Goal: Find specific page/section: Find specific page/section

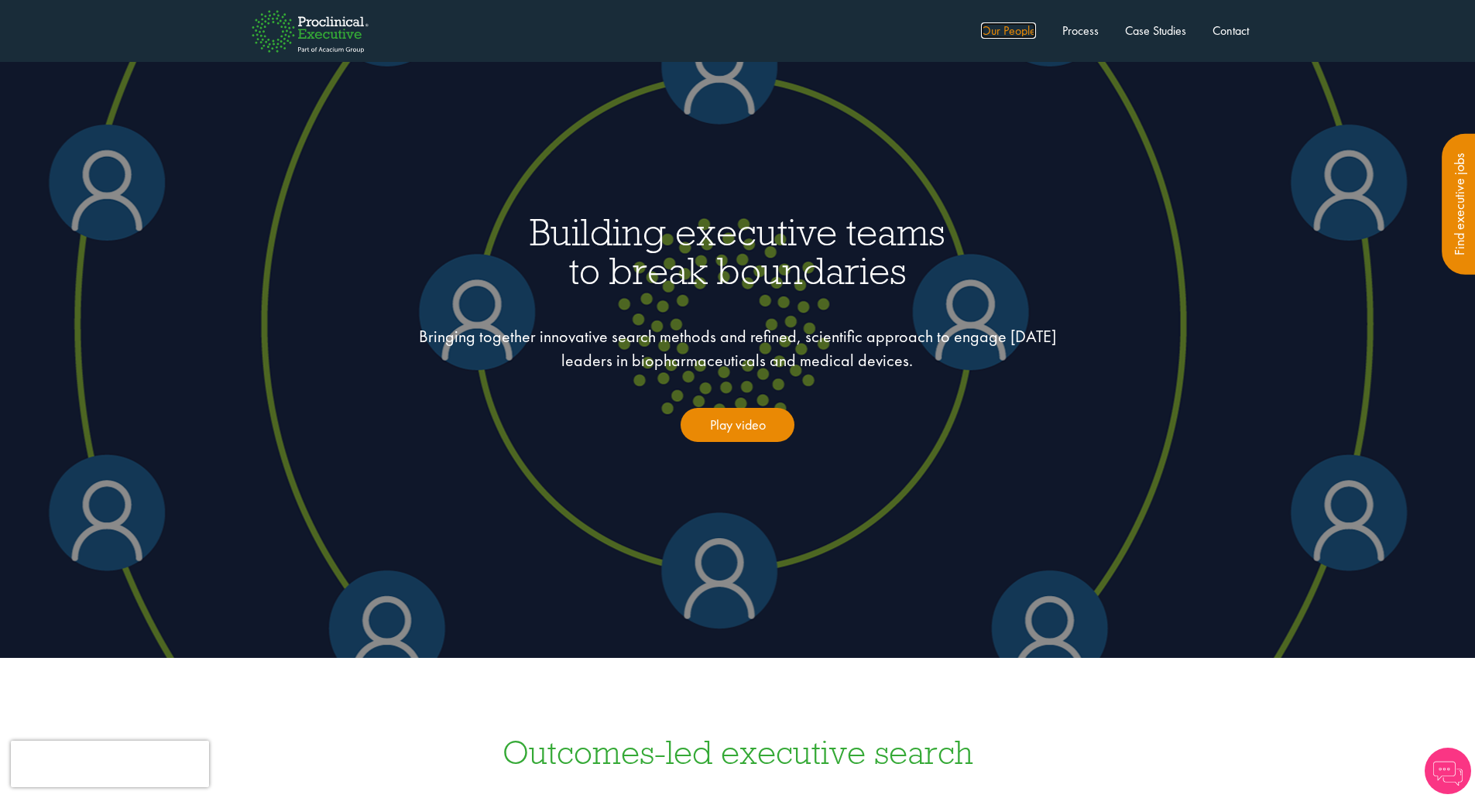
click at [1001, 31] on link "Our People" at bounding box center [1008, 30] width 55 height 16
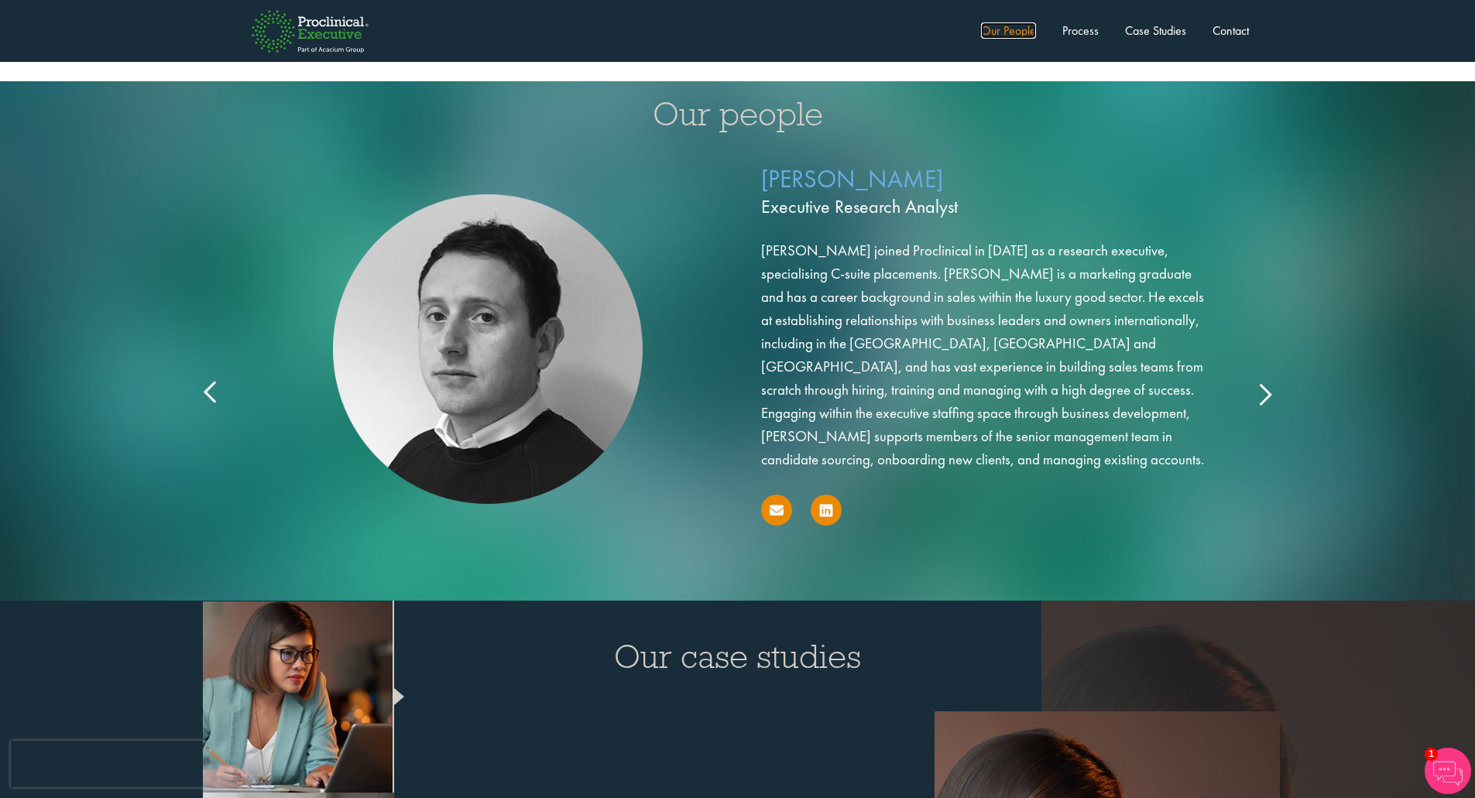
scroll to position [2479, 0]
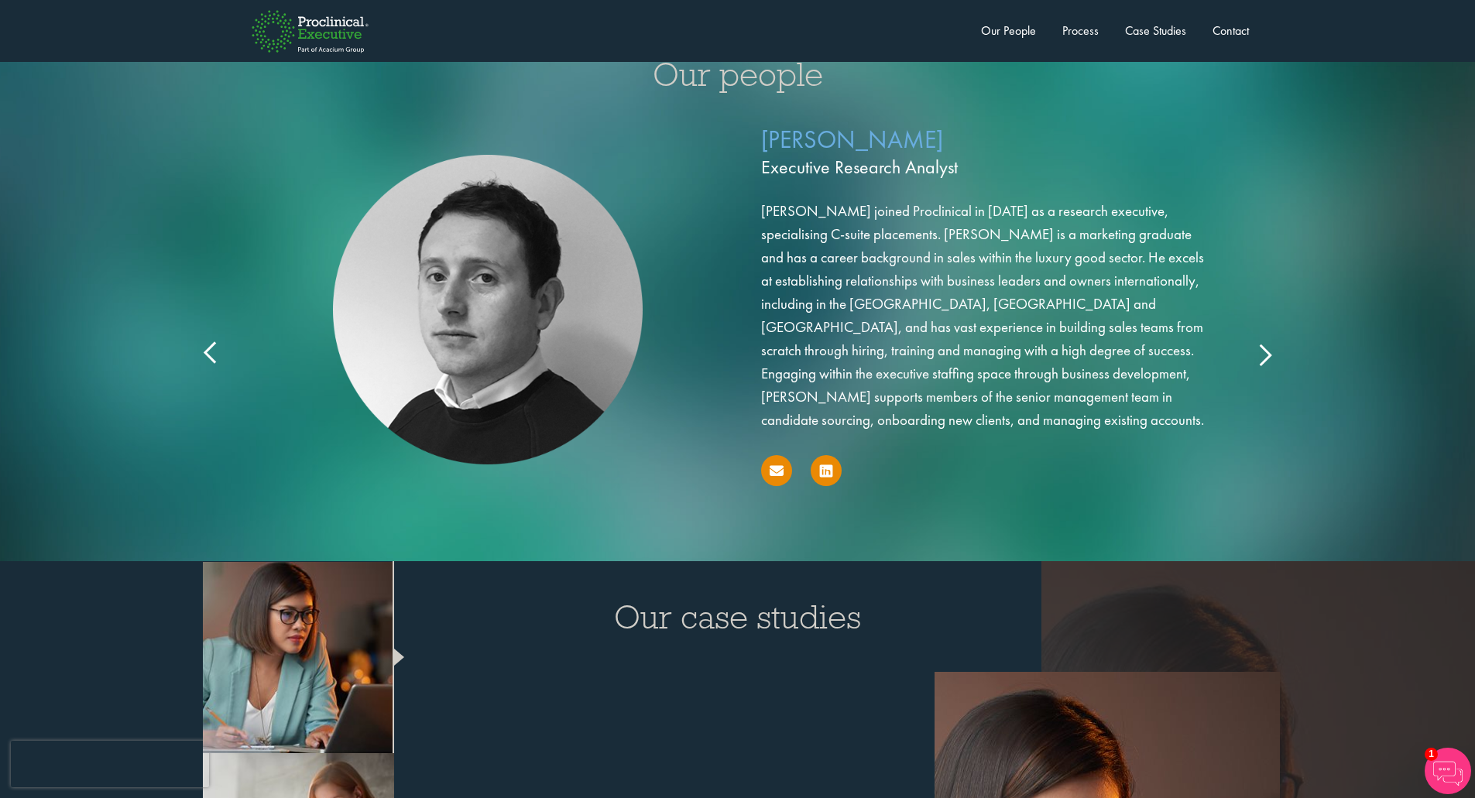
click at [1264, 354] on icon at bounding box center [1264, 354] width 0 height 0
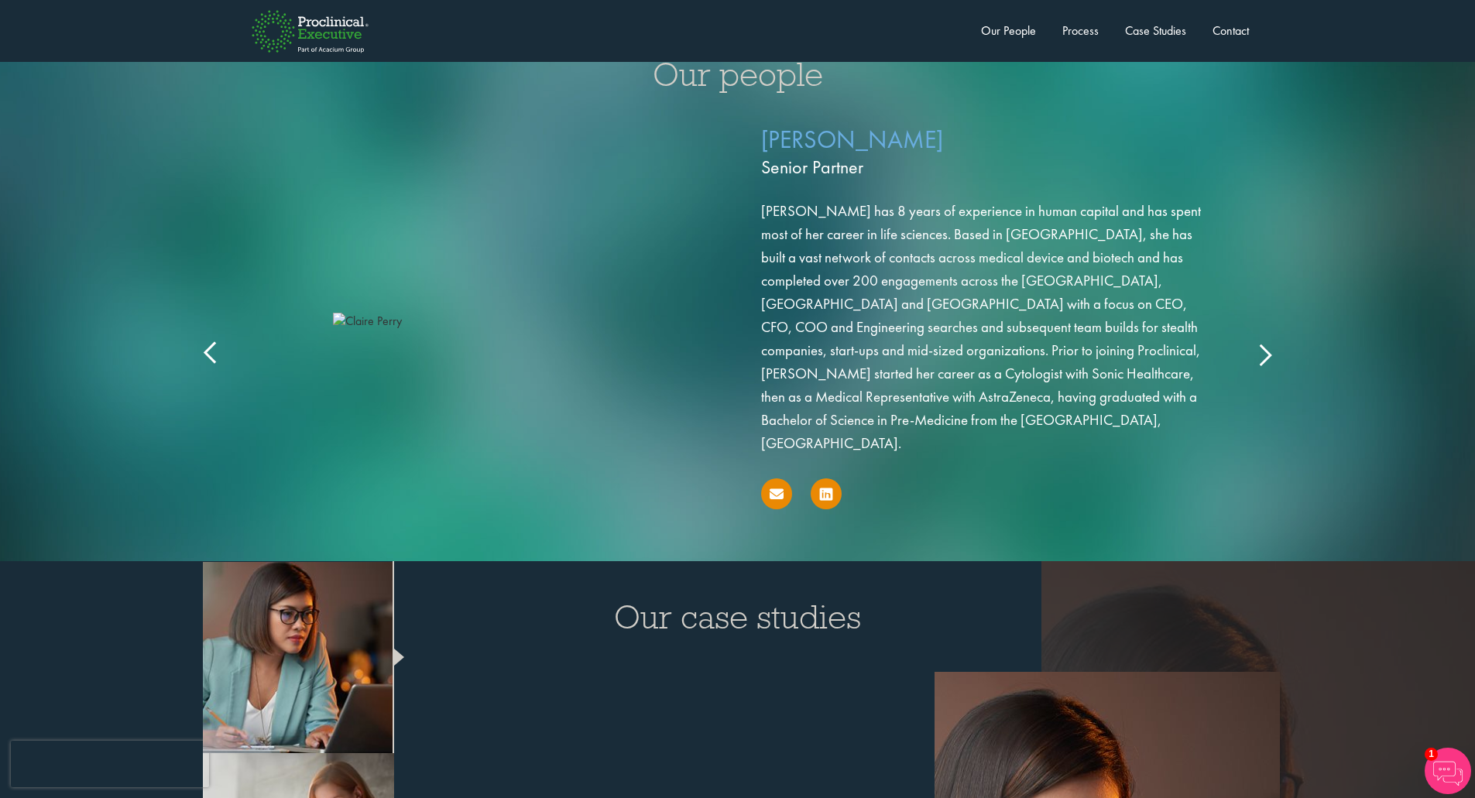
click at [1264, 354] on icon at bounding box center [1264, 354] width 0 height 0
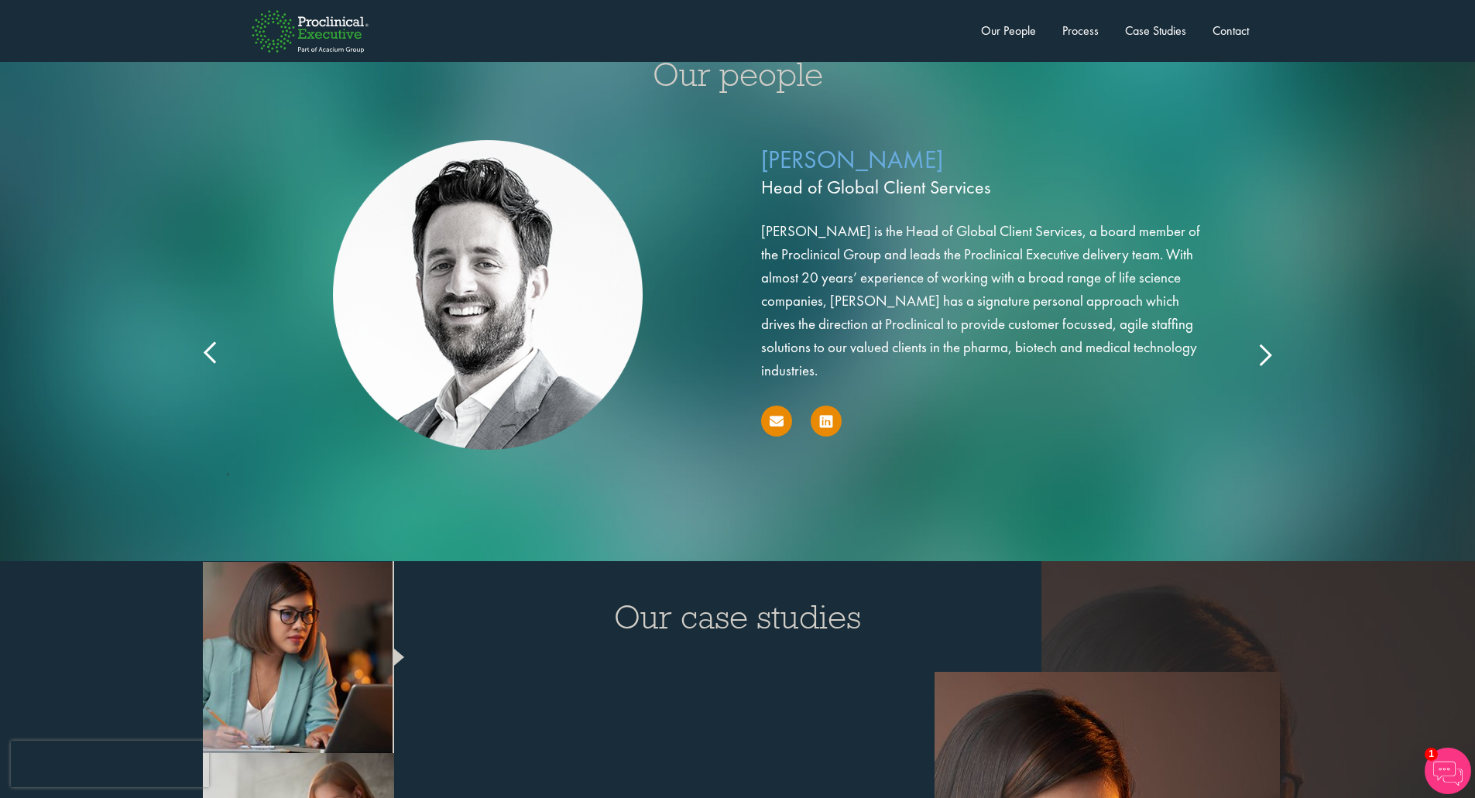
click at [1264, 354] on icon at bounding box center [1264, 354] width 0 height 0
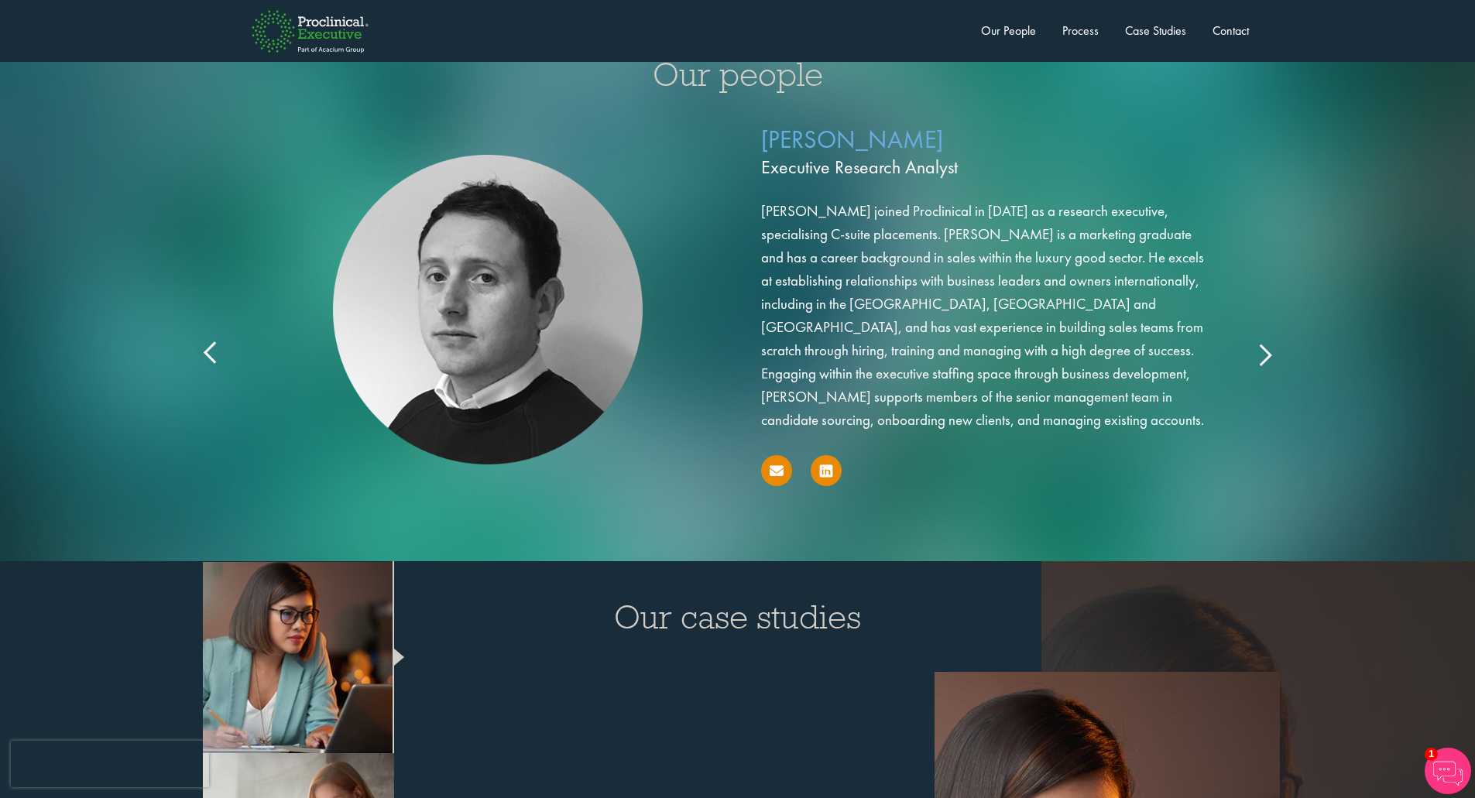
click at [1264, 354] on icon at bounding box center [1264, 354] width 0 height 0
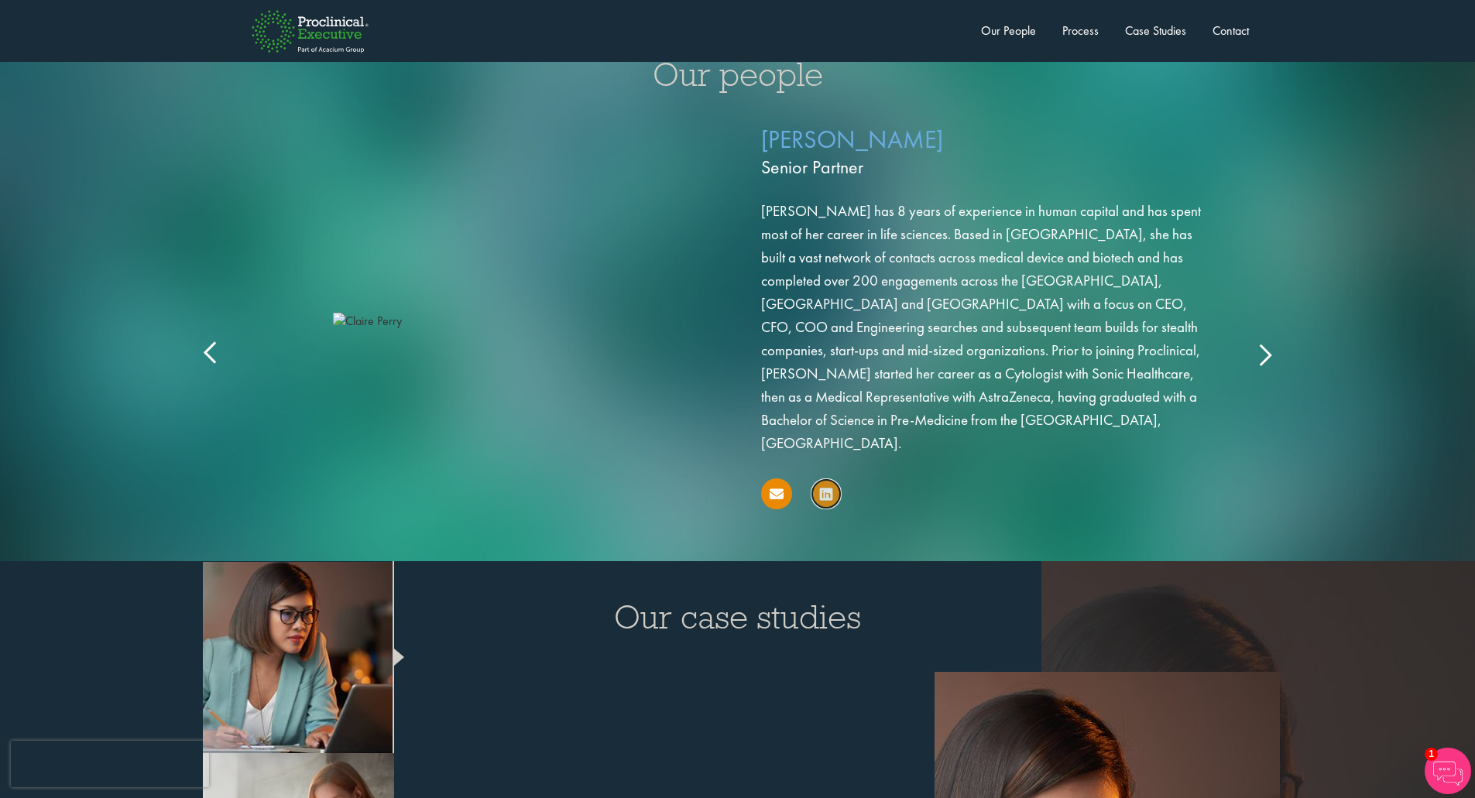
click at [821, 487] on icon at bounding box center [826, 494] width 12 height 15
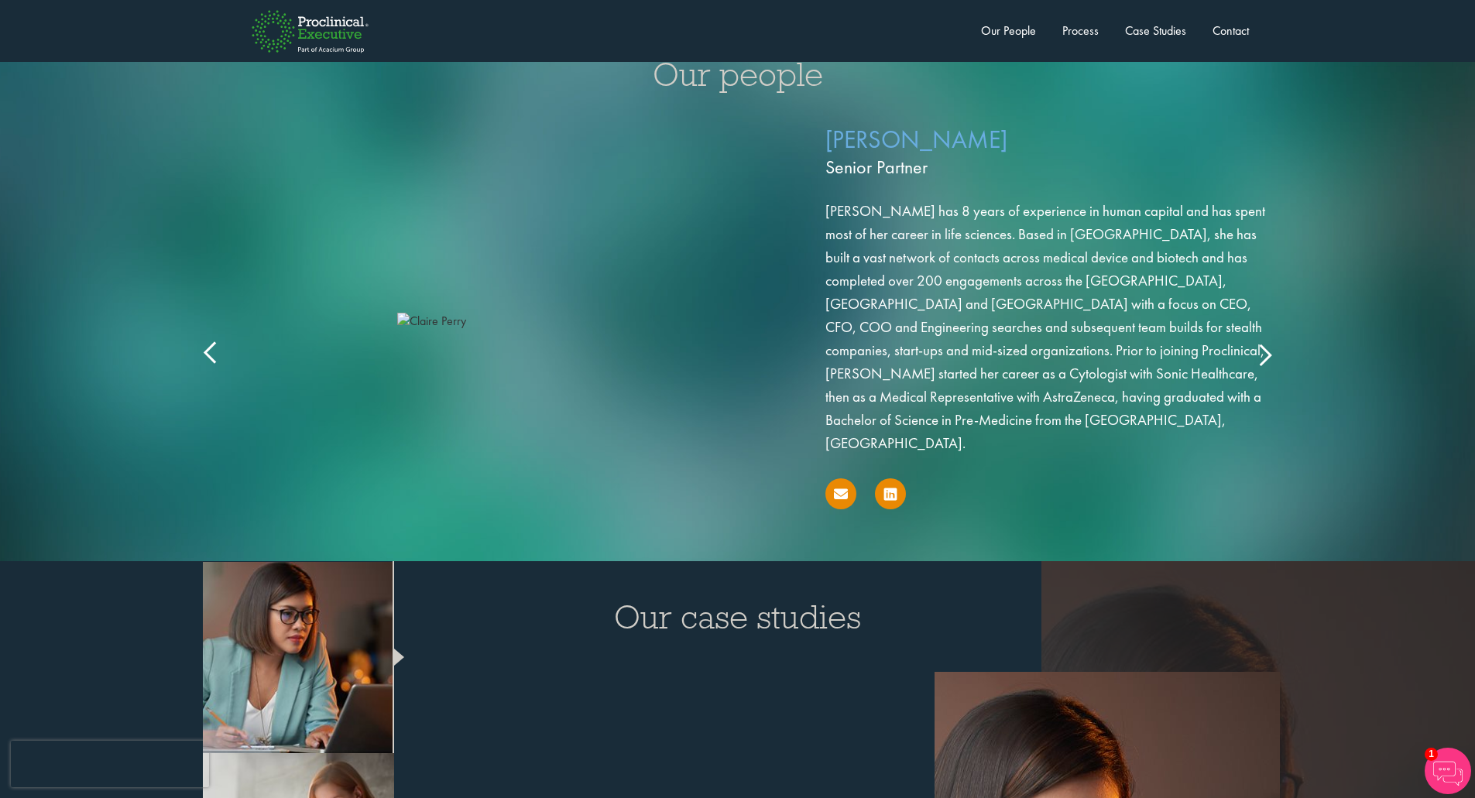
drag, startPoint x: 758, startPoint y: 134, endPoint x: 777, endPoint y: 161, distance: 33.3
click at [777, 161] on div "Claire Perry Senior Partner Ms Perry has 8 years of experience in human capital…" at bounding box center [802, 318] width 1022 height 393
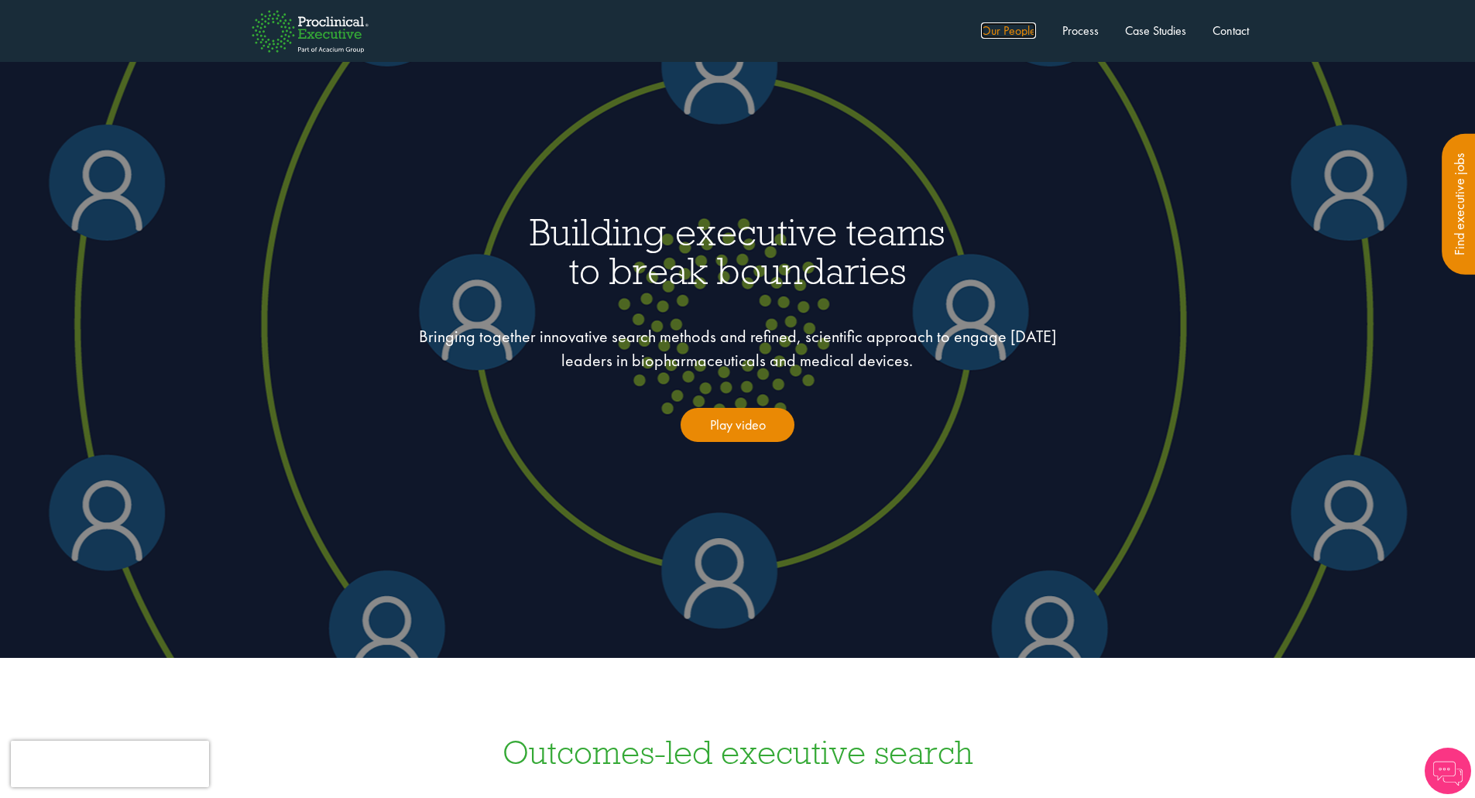
click at [1027, 27] on link "Our People" at bounding box center [1008, 30] width 55 height 16
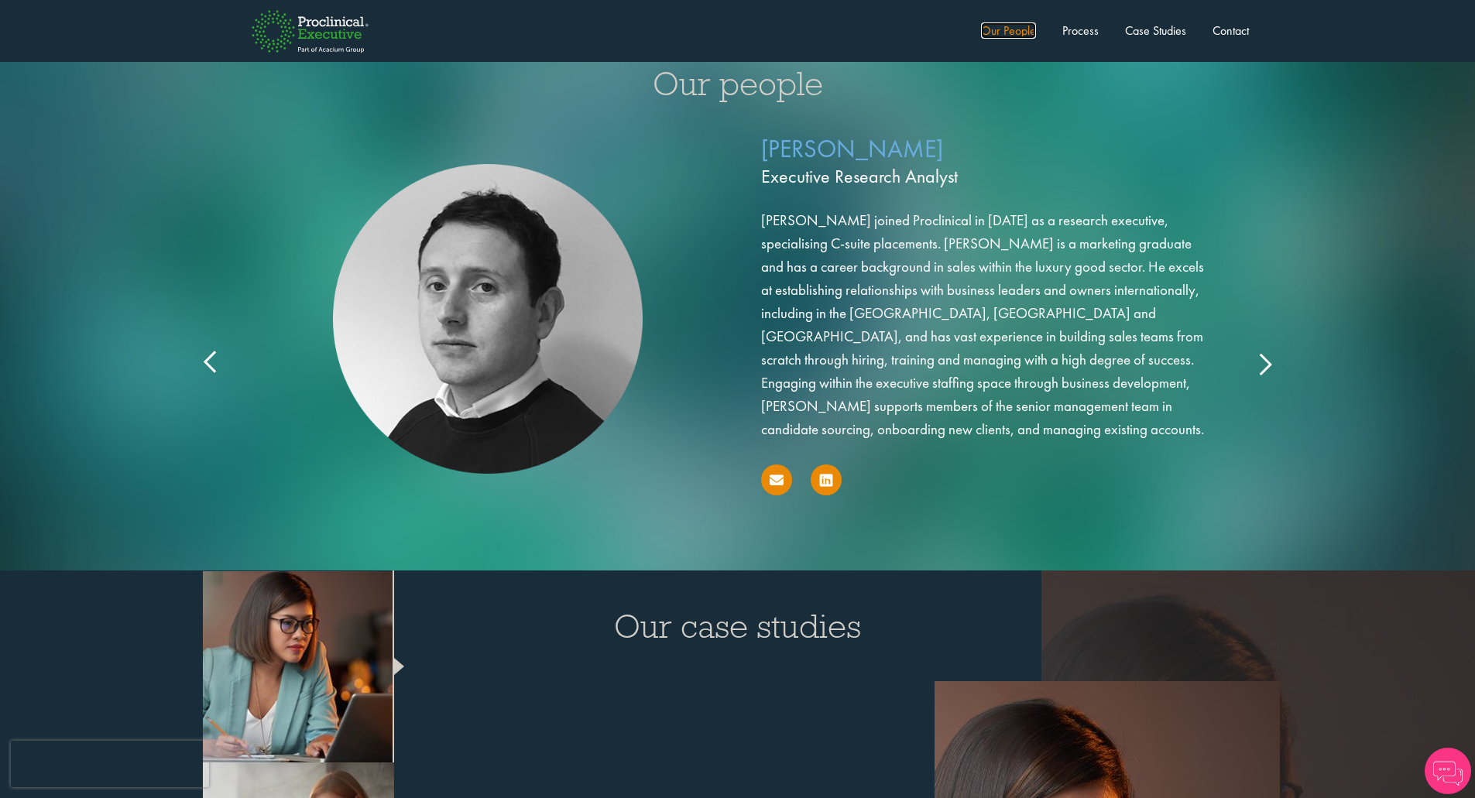
scroll to position [2479, 0]
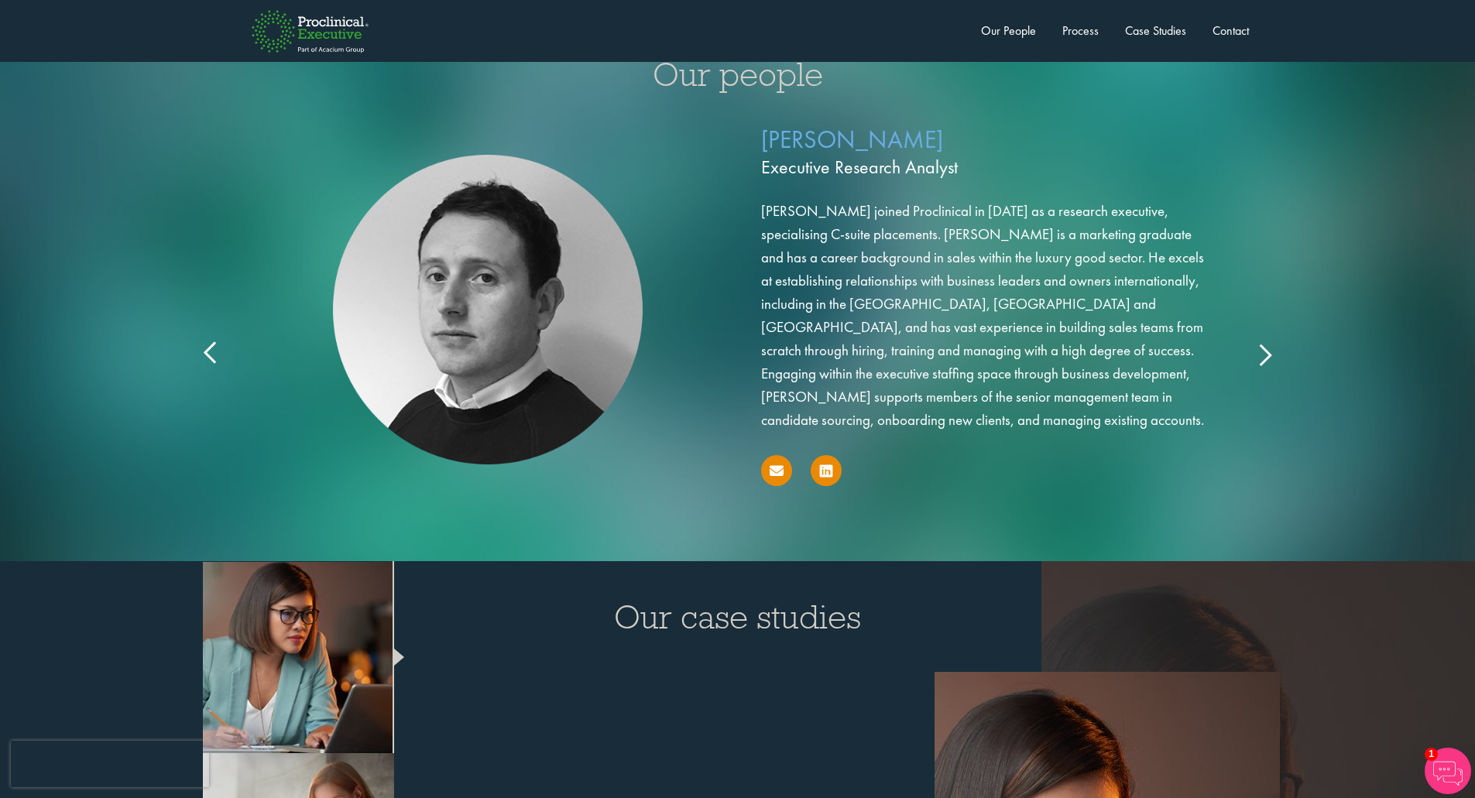
click at [1264, 354] on icon at bounding box center [1264, 354] width 0 height 0
